Goal: Contribute content

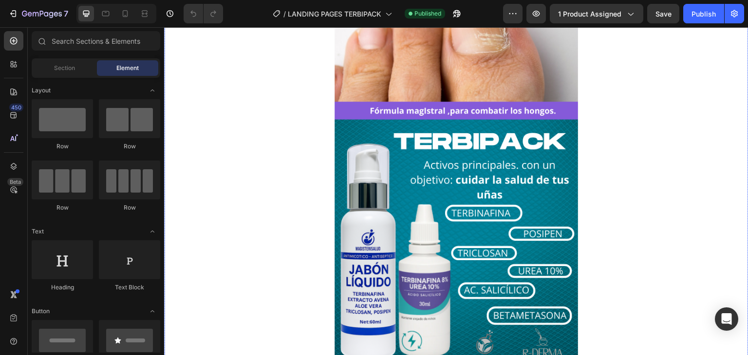
scroll to position [97, 0]
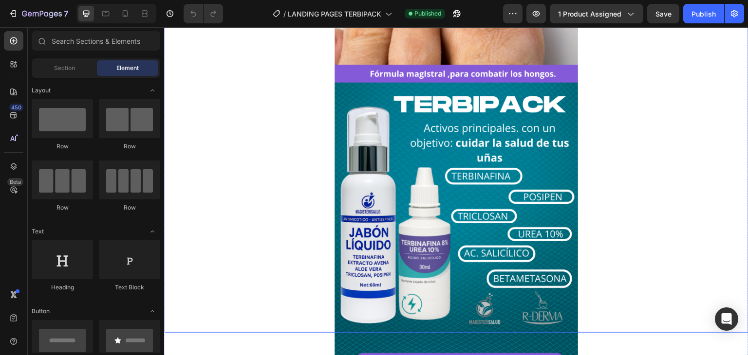
click at [426, 215] on img at bounding box center [456, 141] width 243 height 383
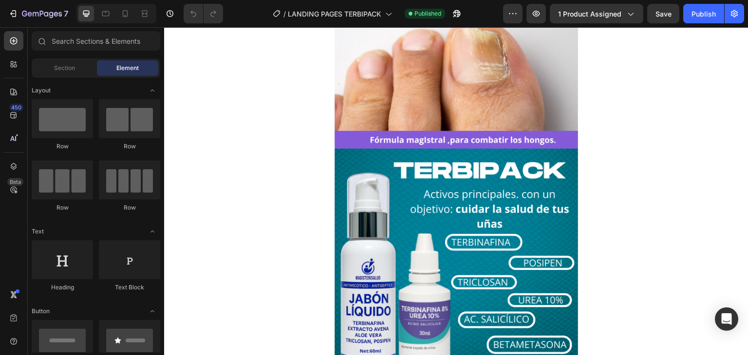
scroll to position [0, 0]
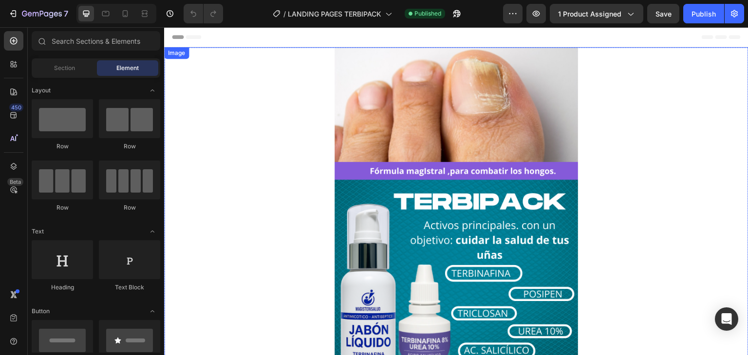
click at [466, 200] on img at bounding box center [456, 238] width 243 height 383
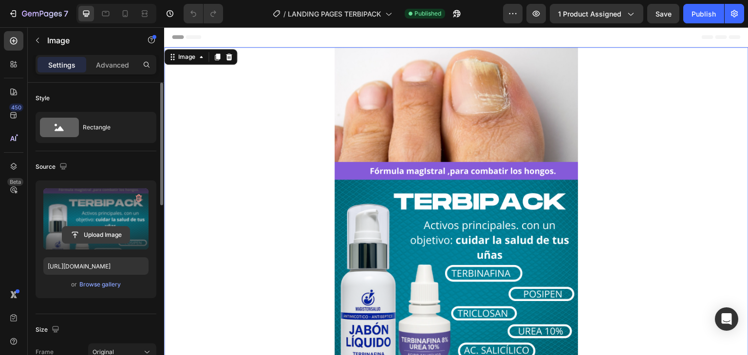
click at [81, 242] on input "file" at bounding box center [95, 235] width 67 height 17
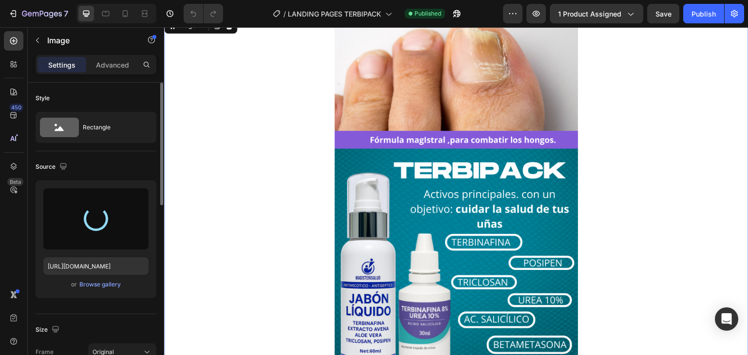
scroll to position [49, 0]
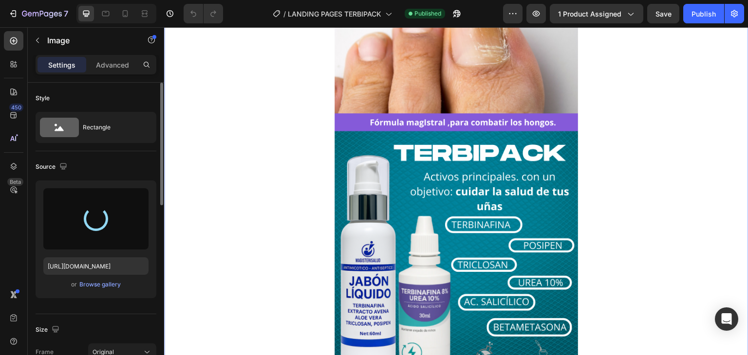
type input "[URL][DOMAIN_NAME]"
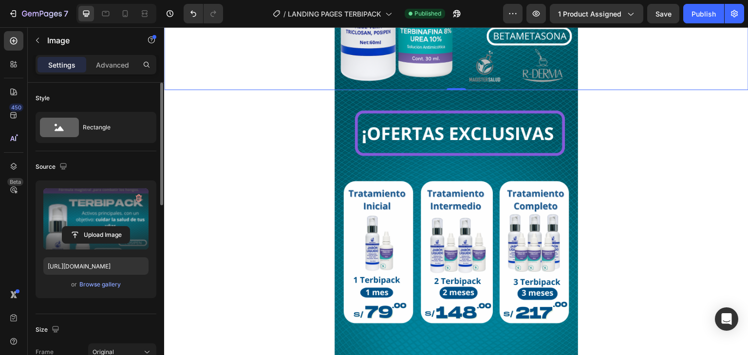
scroll to position [341, 0]
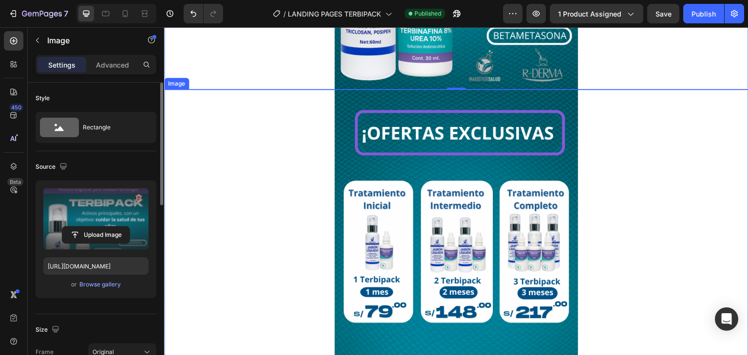
click at [361, 168] on img at bounding box center [456, 281] width 243 height 383
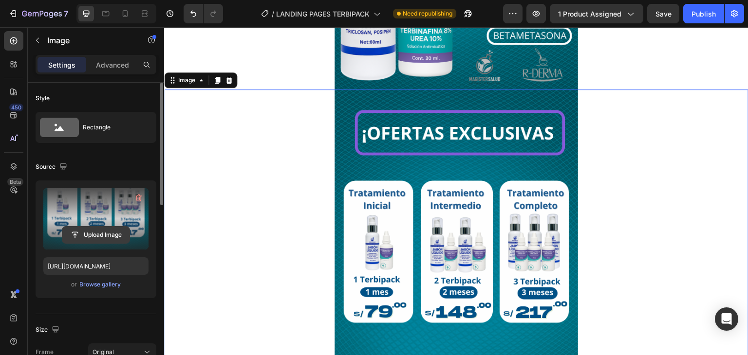
click at [113, 230] on input "file" at bounding box center [95, 235] width 67 height 17
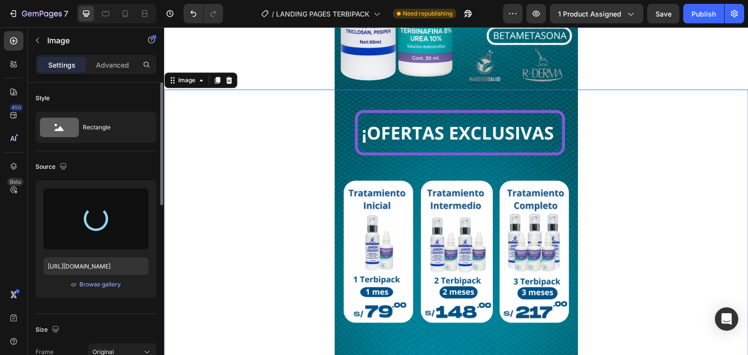
type input "[URL][DOMAIN_NAME]"
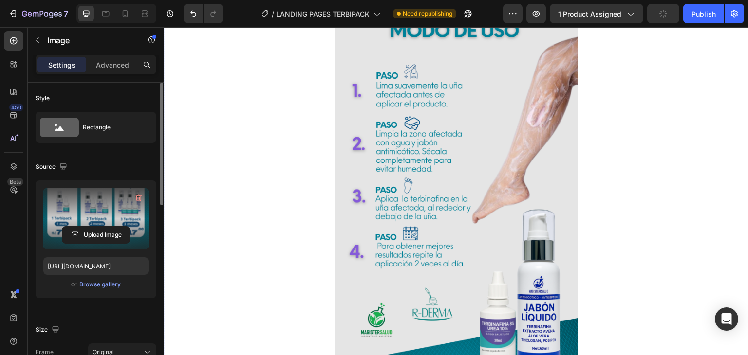
scroll to position [2532, 0]
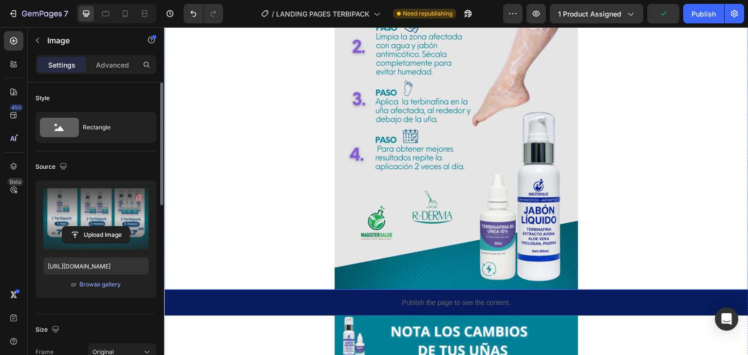
click at [466, 190] on img at bounding box center [456, 98] width 243 height 383
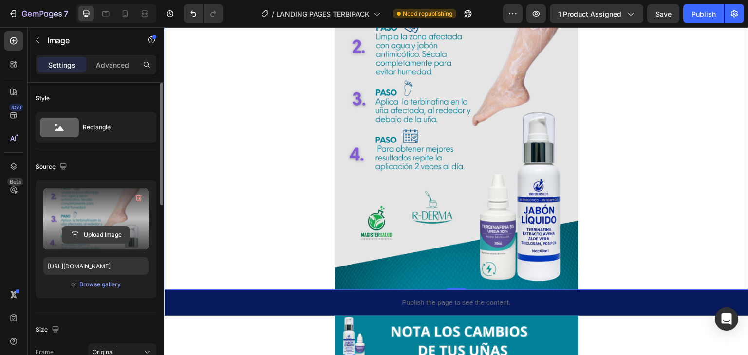
click at [104, 233] on input "file" at bounding box center [95, 235] width 67 height 17
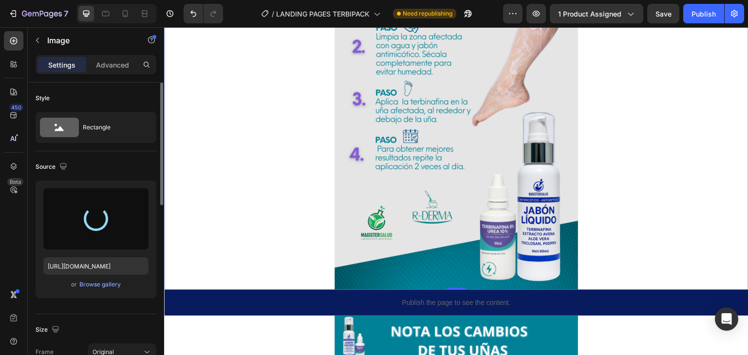
type input "[URL][DOMAIN_NAME]"
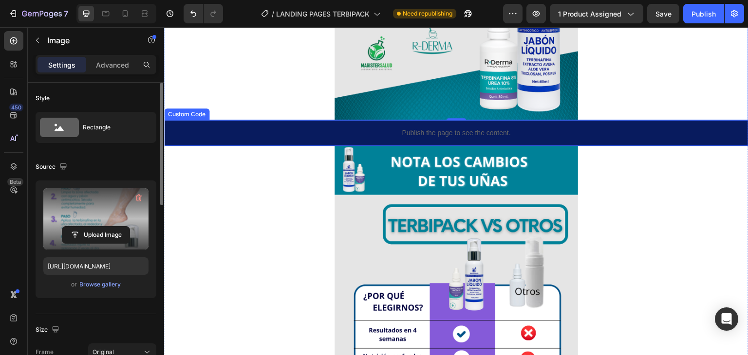
scroll to position [2824, 0]
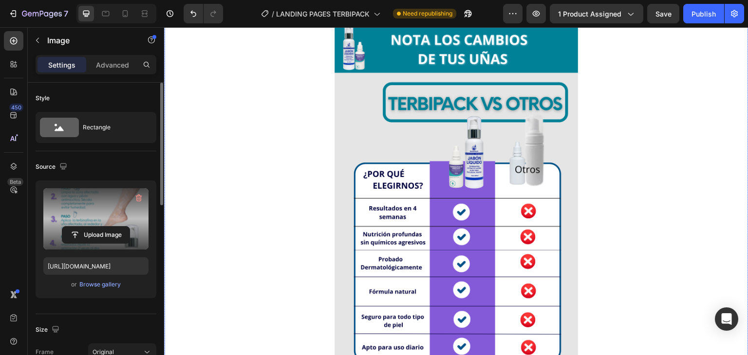
click at [398, 212] on img at bounding box center [456, 215] width 243 height 383
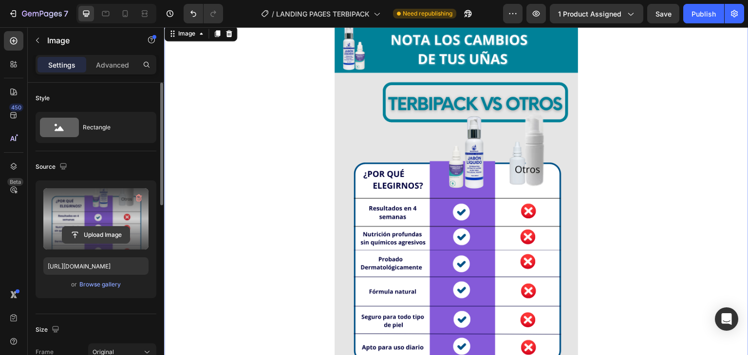
click at [116, 233] on input "file" at bounding box center [95, 235] width 67 height 17
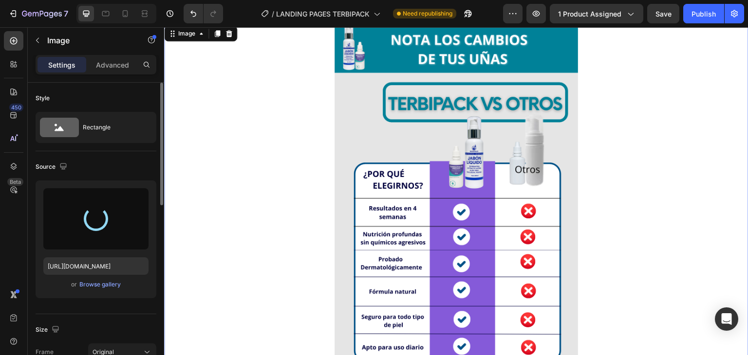
type input "[URL][DOMAIN_NAME]"
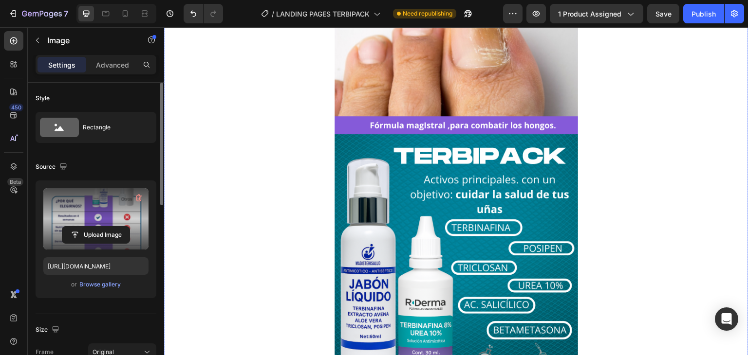
scroll to position [0, 0]
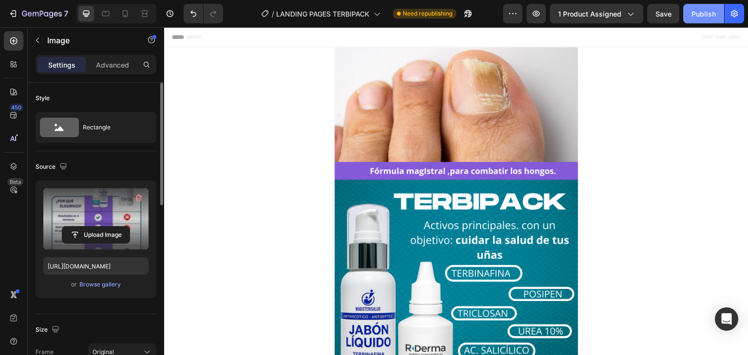
click at [711, 17] on div "Publish" at bounding box center [703, 14] width 24 height 10
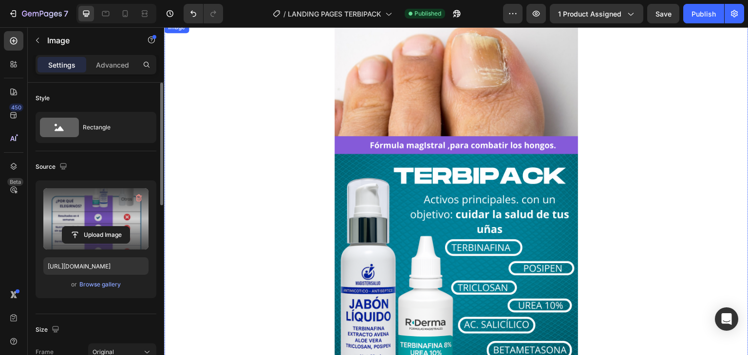
scroll to position [49, 0]
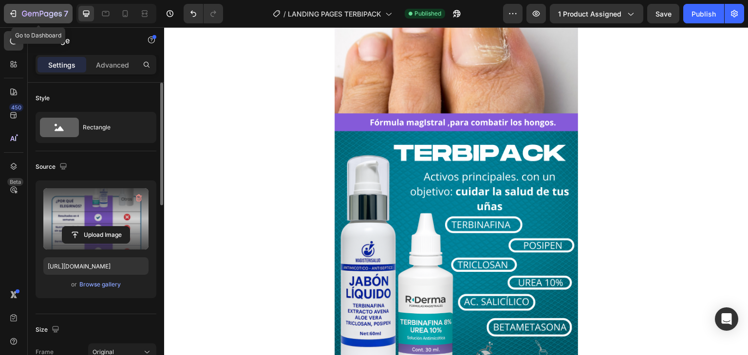
click at [11, 12] on icon "button" at bounding box center [12, 13] width 4 height 3
